Goal: Use online tool/utility: Utilize a website feature to perform a specific function

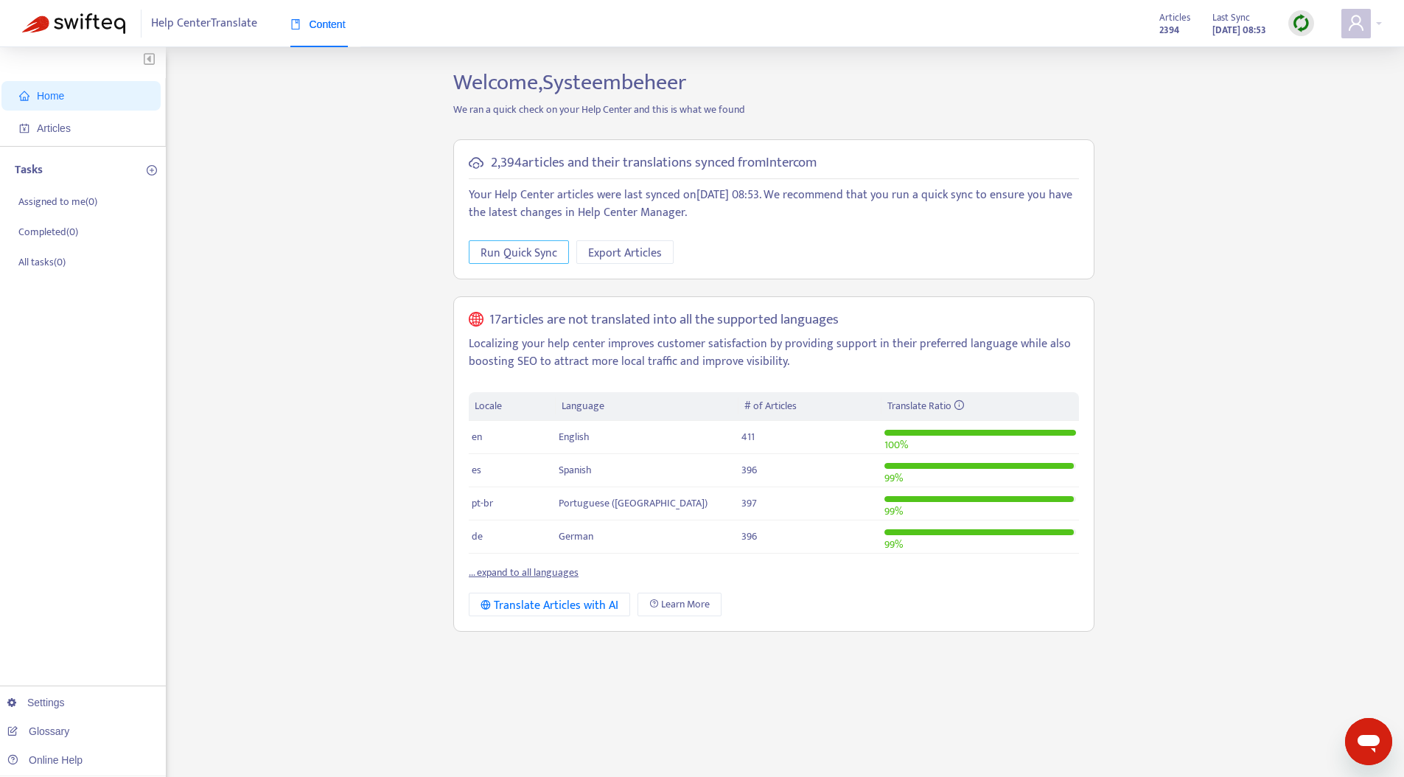
click at [508, 260] on span "Run Quick Sync" at bounding box center [519, 253] width 77 height 18
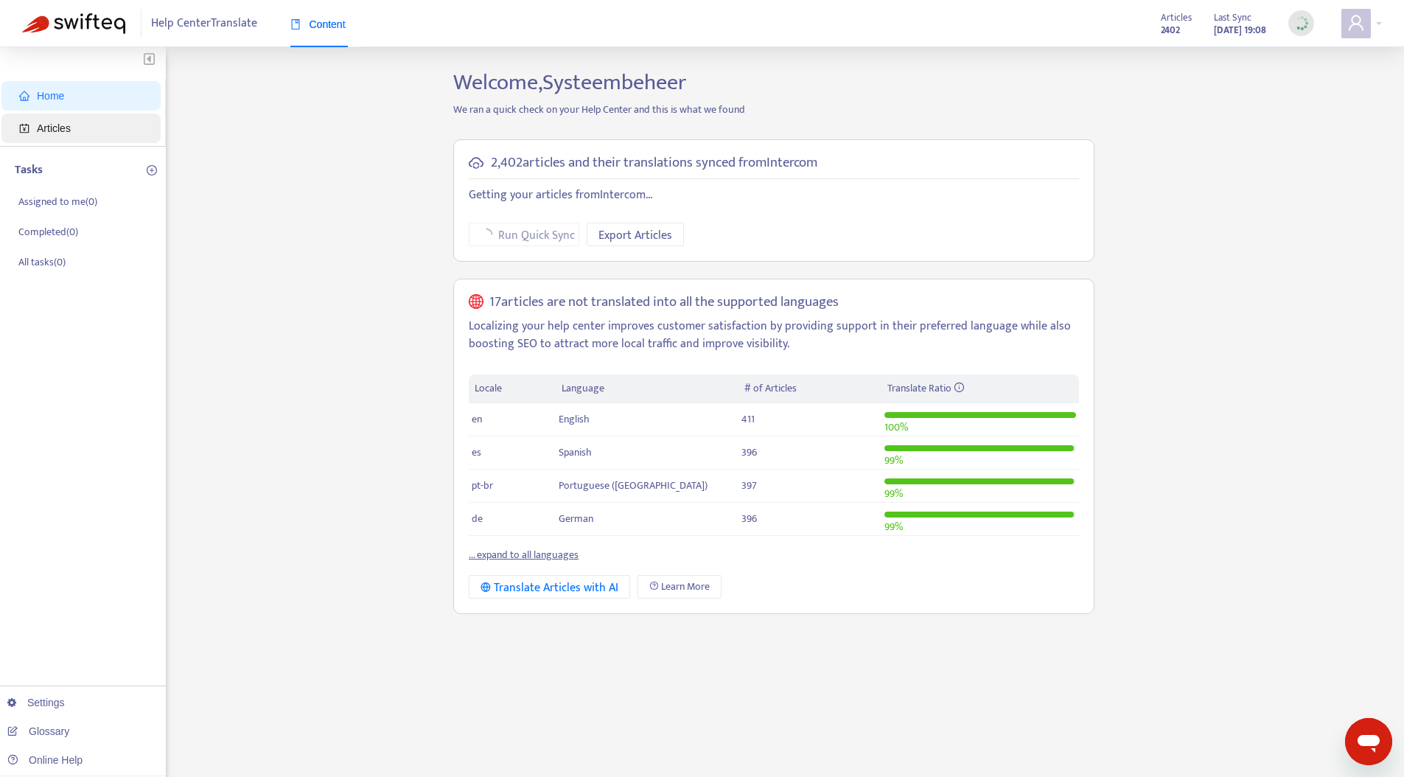
click at [53, 130] on span "Articles" at bounding box center [54, 128] width 34 height 12
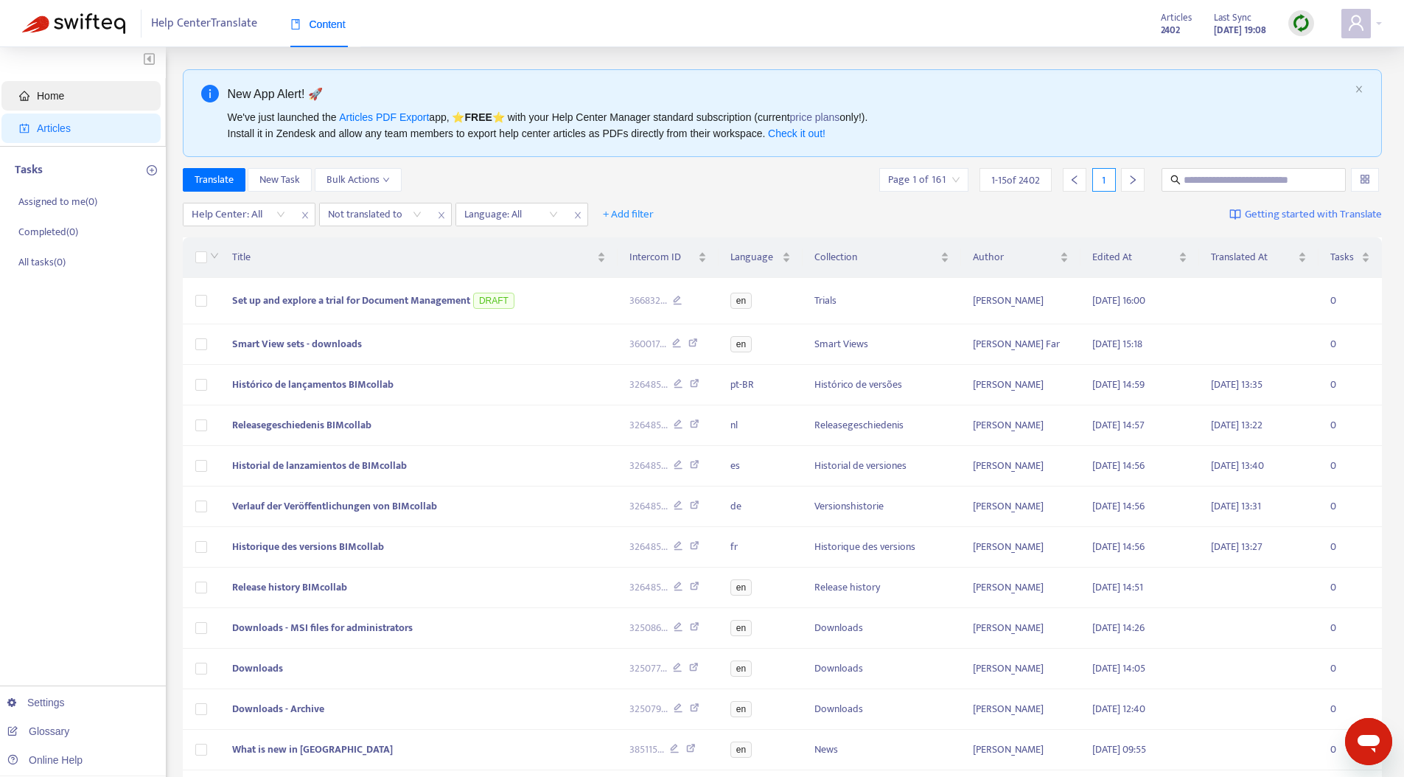
click at [59, 94] on span "Home" at bounding box center [50, 96] width 27 height 12
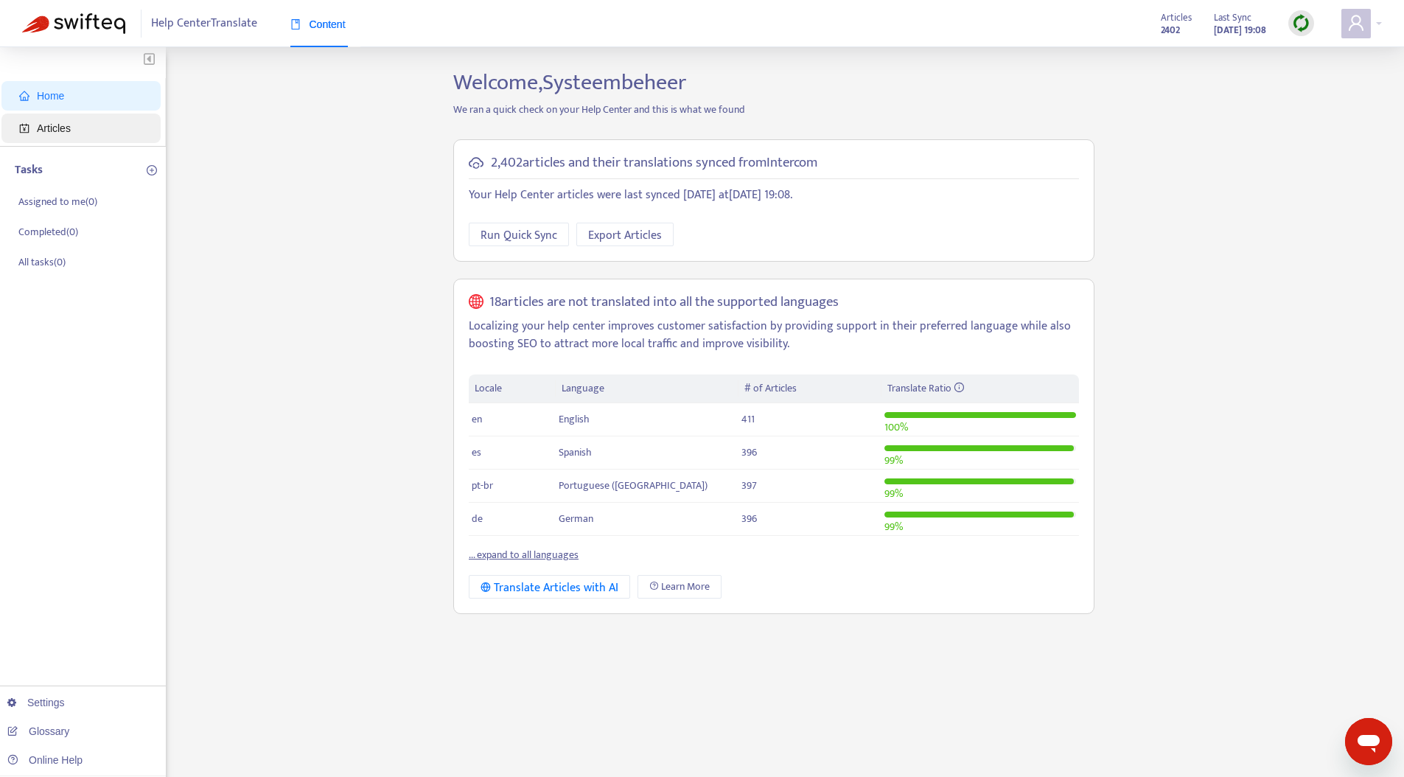
click at [79, 131] on span "Articles" at bounding box center [84, 128] width 130 height 29
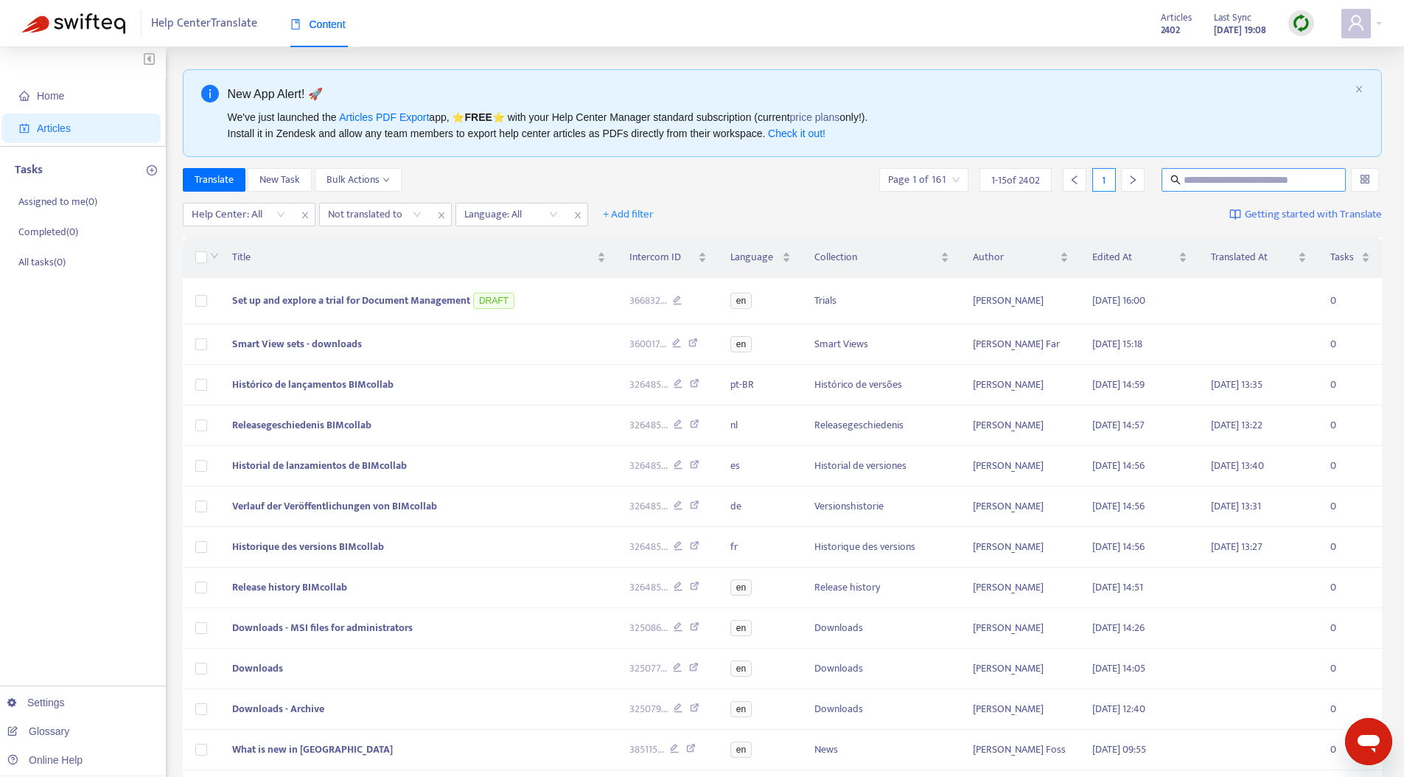
click at [1230, 180] on input "text" at bounding box center [1255, 180] width 142 height 16
paste input "**********"
type input "**********"
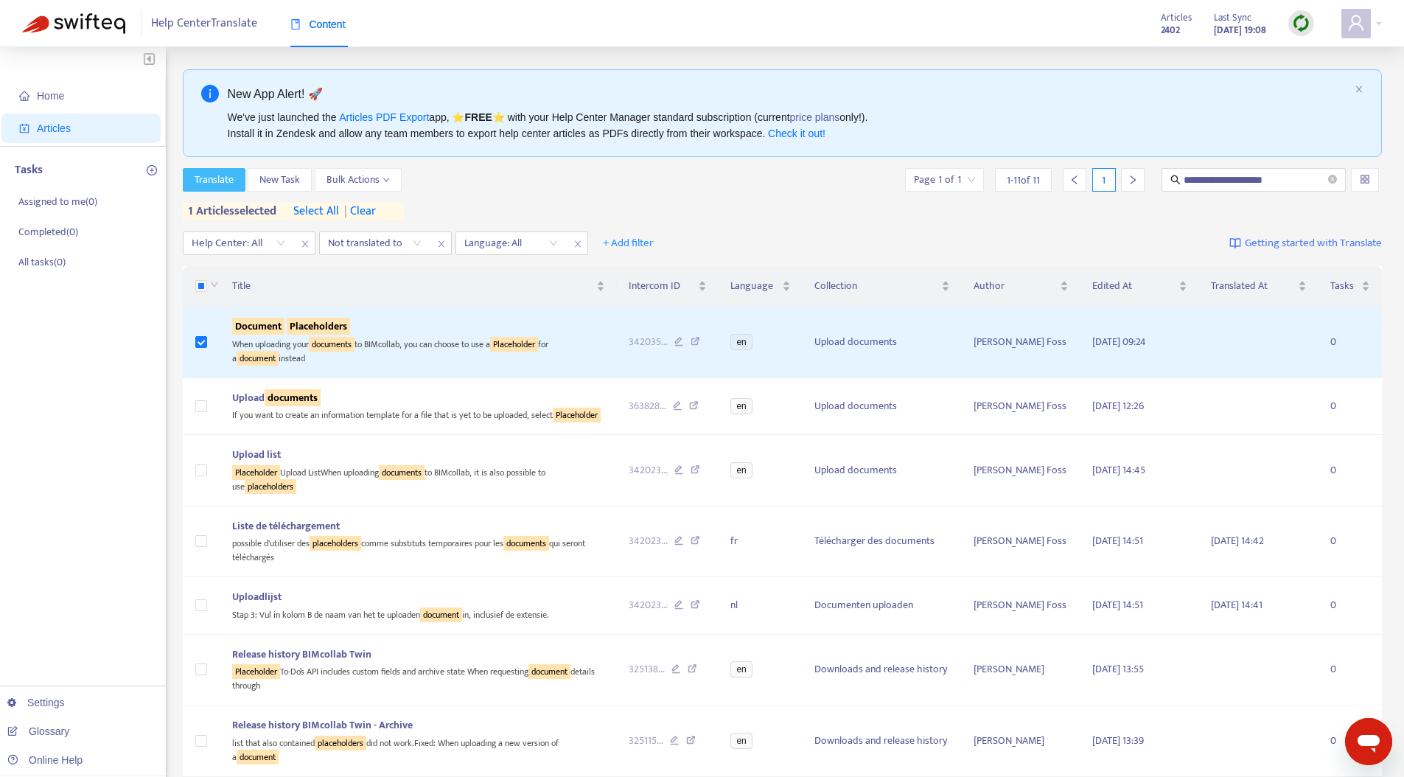
click at [216, 181] on span "Translate" at bounding box center [214, 180] width 39 height 16
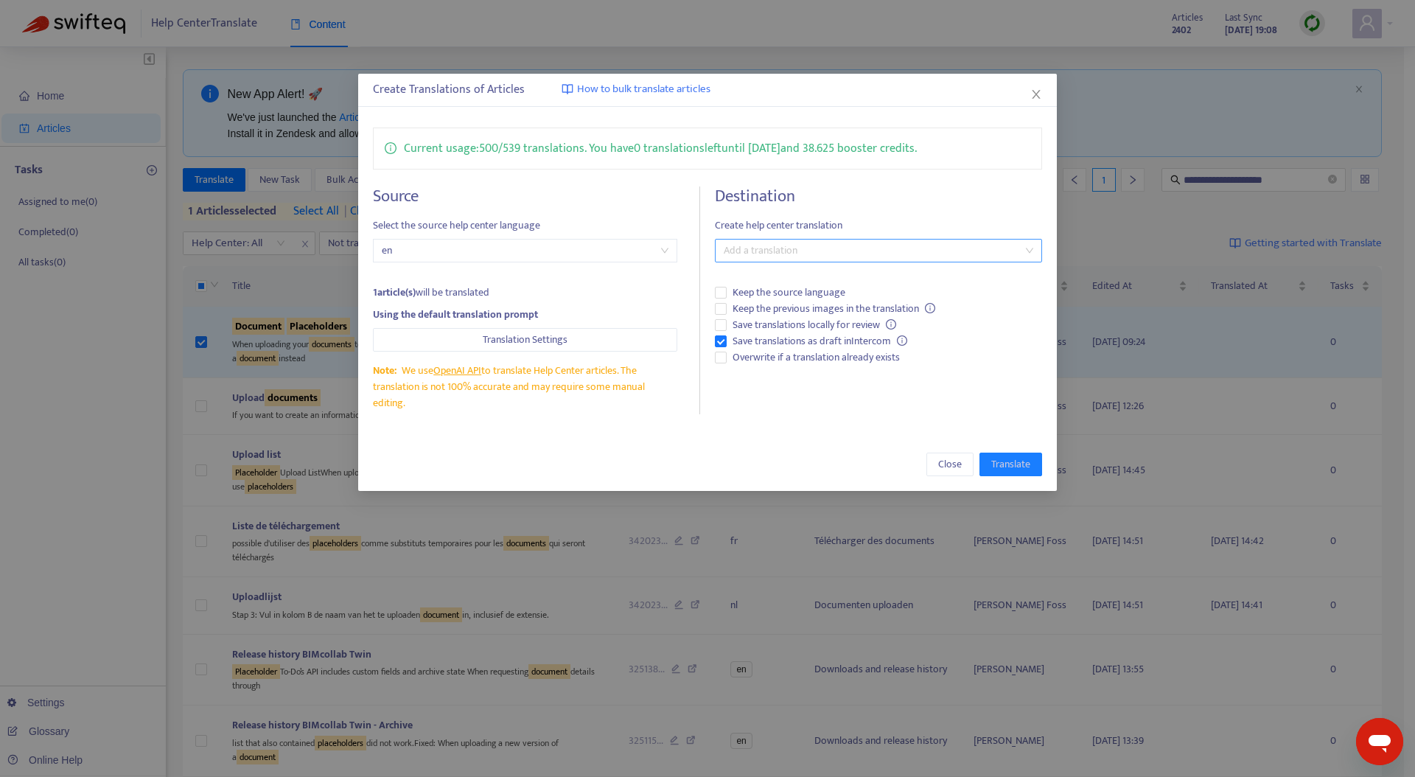
click at [843, 254] on div at bounding box center [871, 251] width 305 height 18
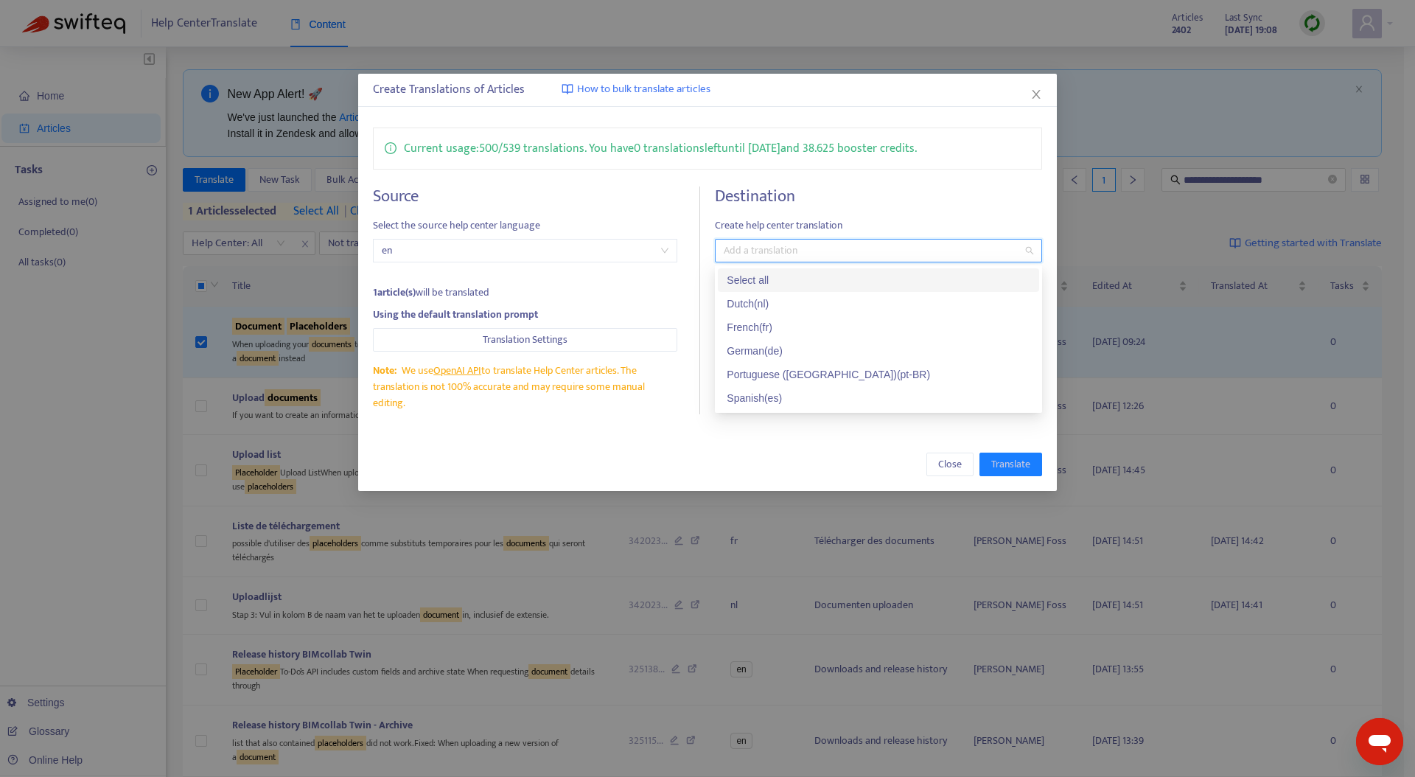
click at [809, 279] on div "Select all" at bounding box center [879, 280] width 304 height 16
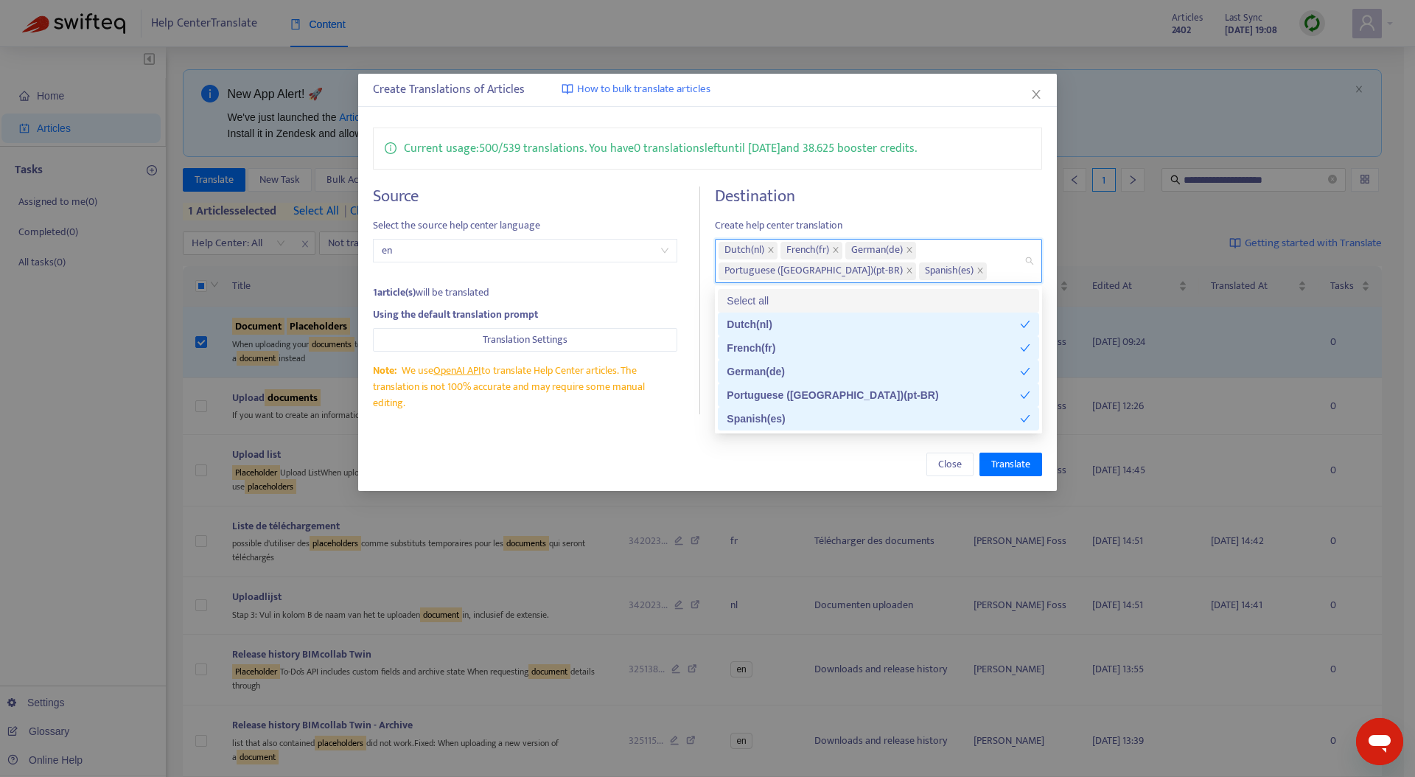
click at [650, 189] on h4 "Source" at bounding box center [525, 196] width 305 height 20
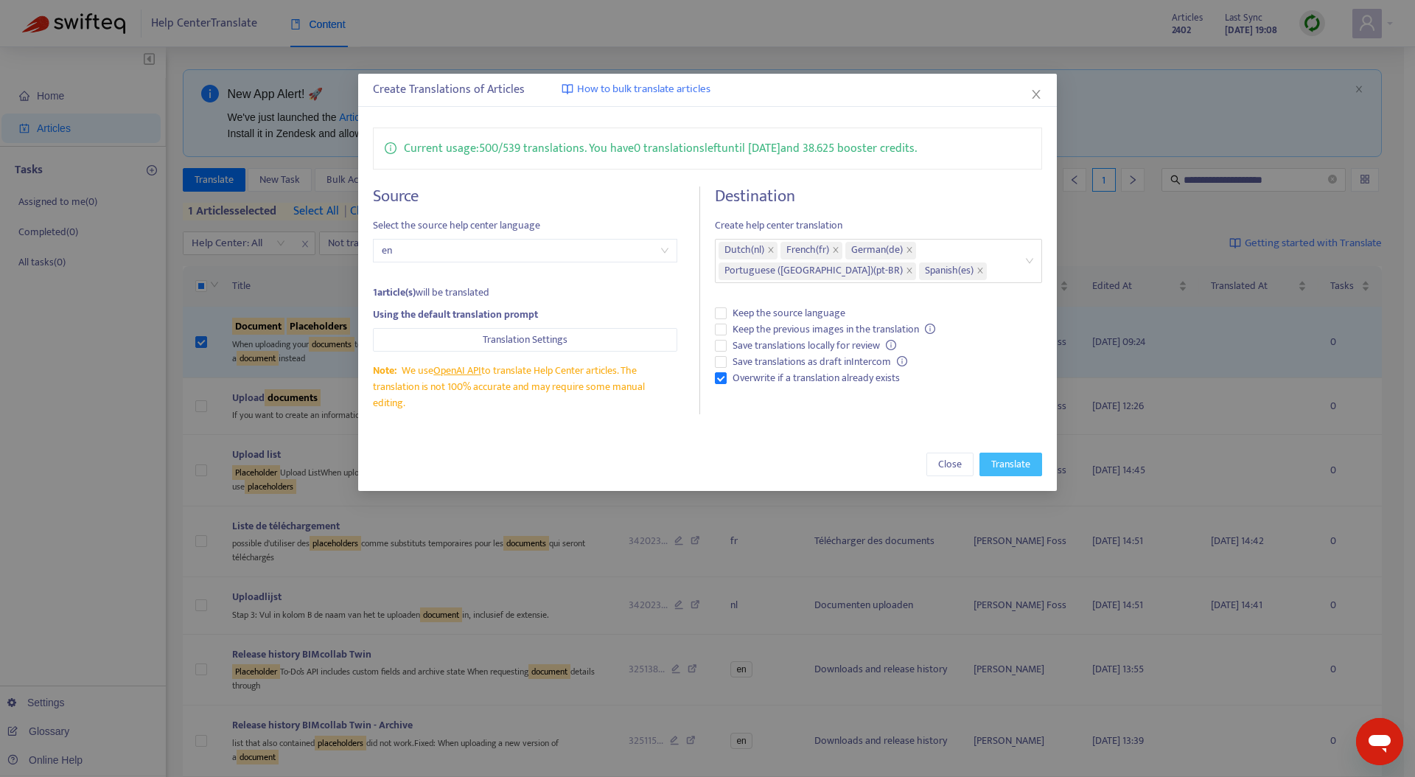
click at [1012, 458] on span "Translate" at bounding box center [1010, 464] width 39 height 16
